Goal: Find contact information: Find contact information

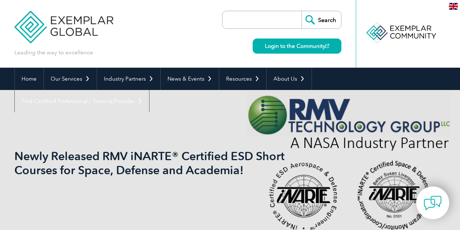
click at [163, 23] on div "Leading the way to excellence Search" at bounding box center [229, 34] width 431 height 68
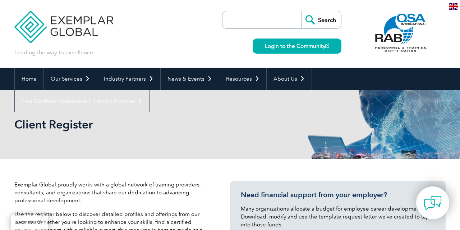
scroll to position [6754, 0]
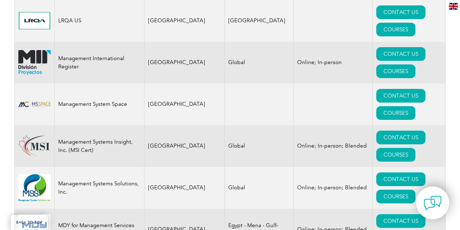
scroll to position [6754, 0]
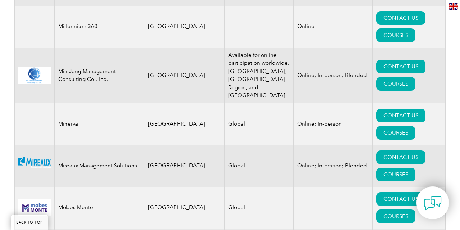
scroll to position [7121, 0]
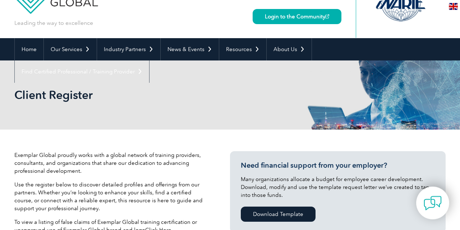
scroll to position [0, 0]
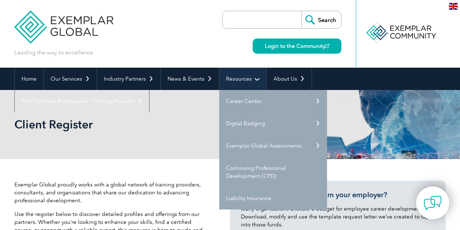
click at [236, 79] on link "Resources" at bounding box center [242, 79] width 47 height 22
